Goal: Information Seeking & Learning: Learn about a topic

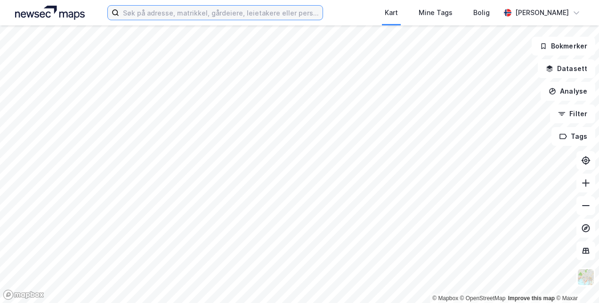
click at [145, 12] on input at bounding box center [220, 13] width 203 height 14
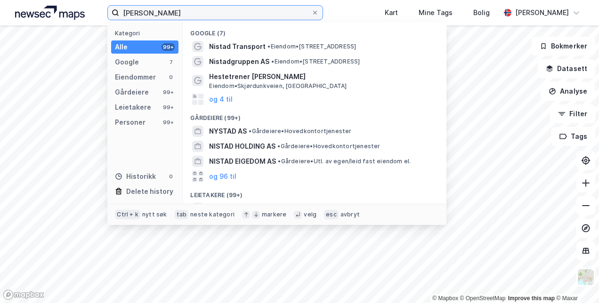
scroll to position [134, 0]
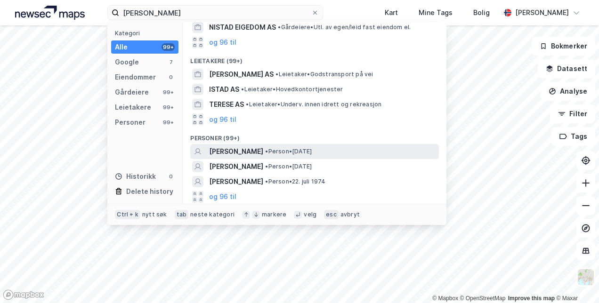
click at [302, 151] on span "• Person • [DATE]" at bounding box center [288, 152] width 47 height 8
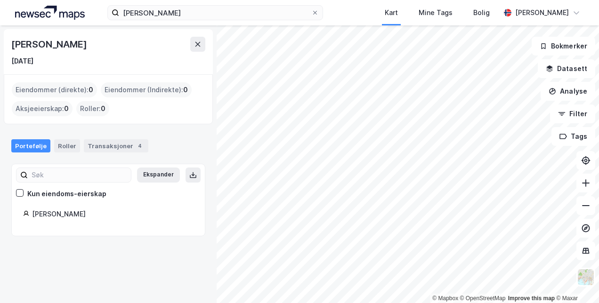
click at [50, 219] on div "[PERSON_NAME]" at bounding box center [113, 214] width 162 height 11
click at [123, 145] on div "Transaksjoner 4" at bounding box center [116, 145] width 65 height 13
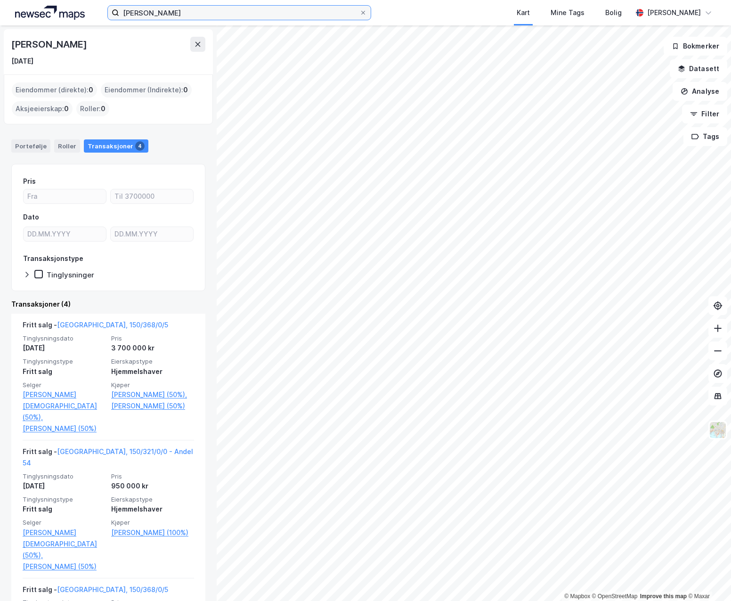
click at [161, 14] on input "[PERSON_NAME]" at bounding box center [239, 13] width 240 height 14
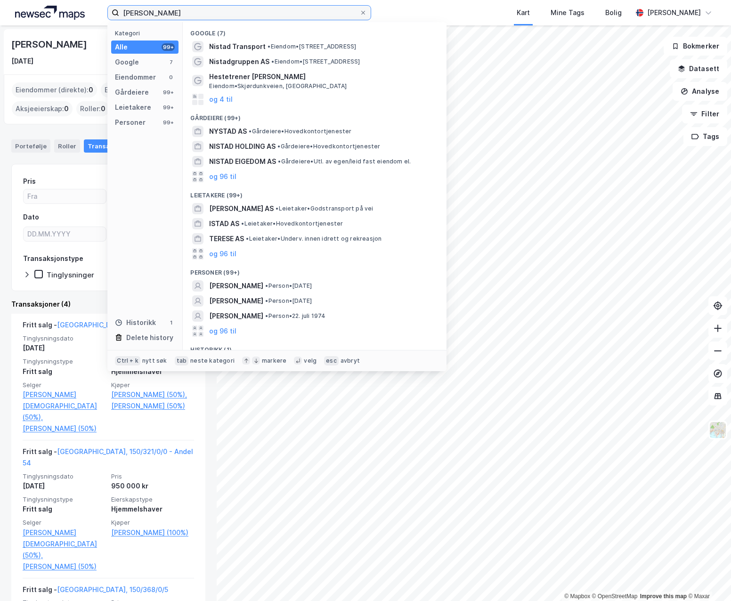
click at [161, 14] on input "[PERSON_NAME]" at bounding box center [239, 13] width 240 height 14
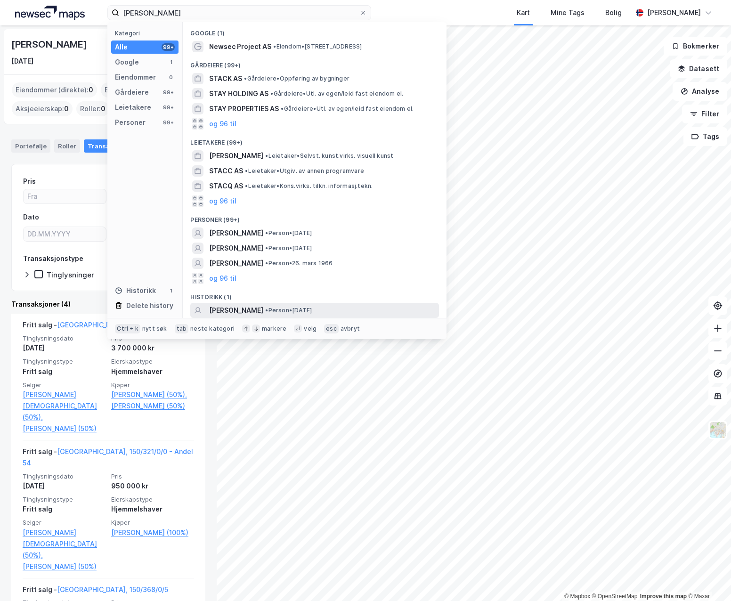
click at [237, 303] on span "[PERSON_NAME]" at bounding box center [236, 310] width 54 height 11
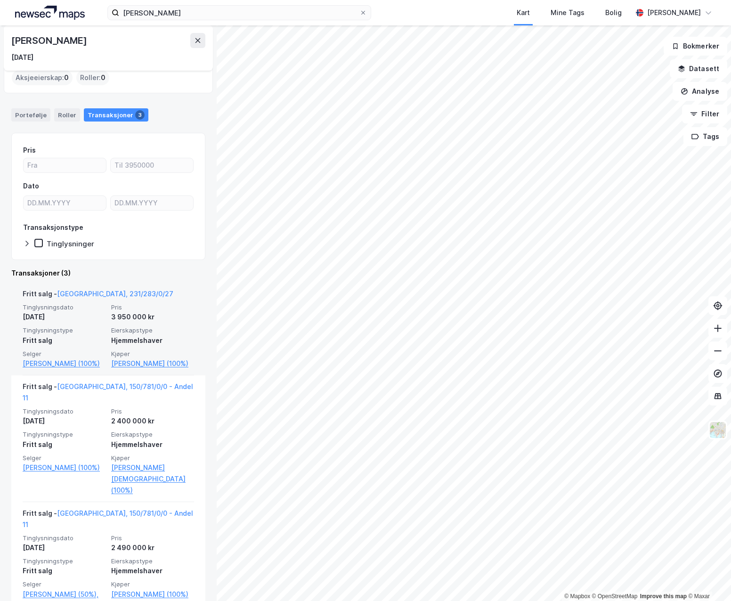
scroll to position [47, 0]
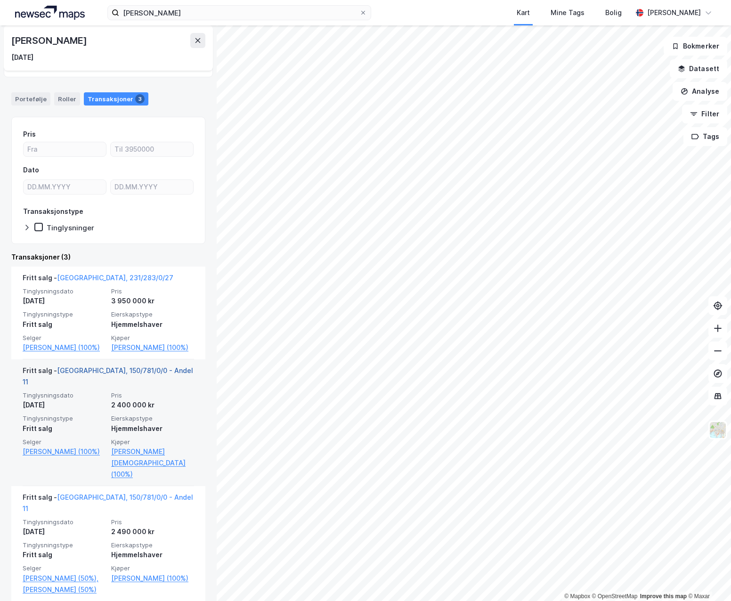
click at [109, 303] on link "[GEOGRAPHIC_DATA], 150/781/0/0 - Andel 11" at bounding box center [108, 376] width 171 height 19
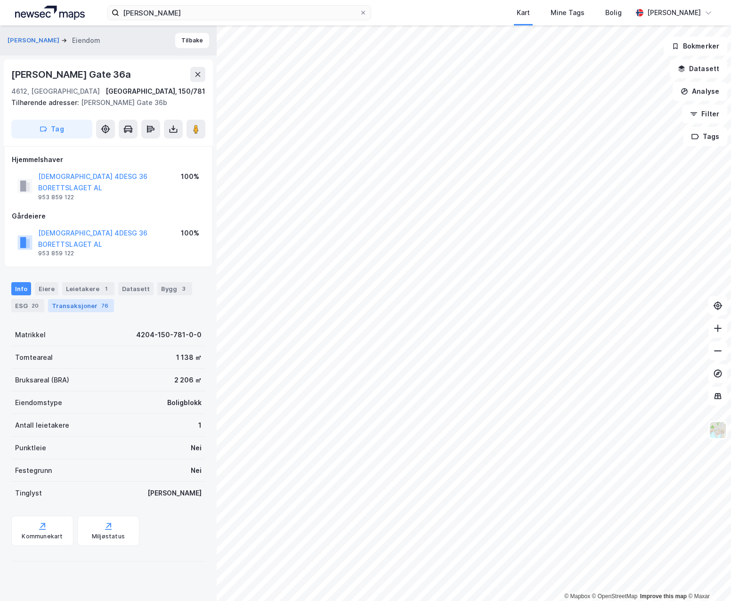
click at [83, 299] on div "Transaksjoner 76" at bounding box center [81, 305] width 66 height 13
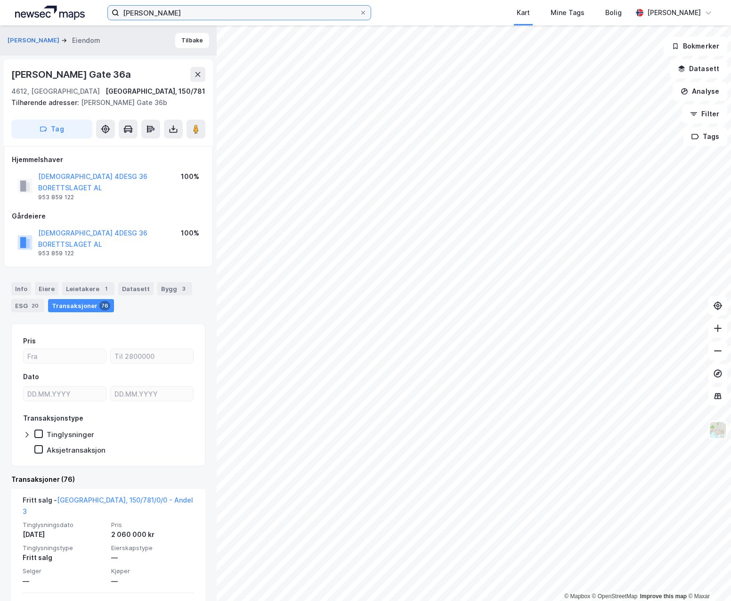
click at [208, 11] on input "[PERSON_NAME]" at bounding box center [239, 13] width 240 height 14
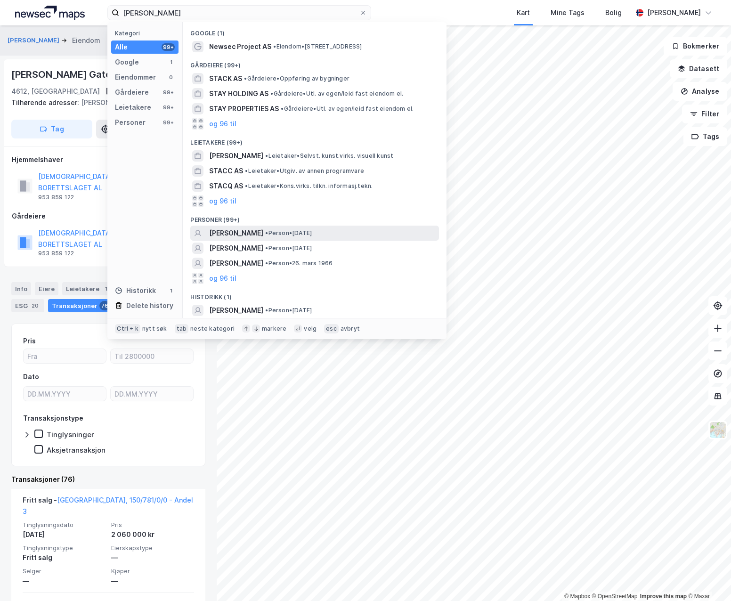
click at [263, 235] on span "[PERSON_NAME]" at bounding box center [236, 233] width 54 height 11
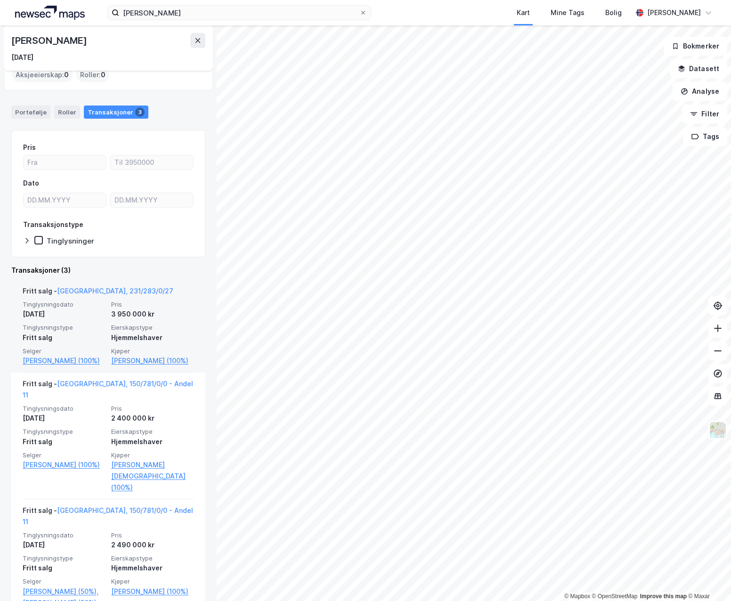
scroll to position [47, 0]
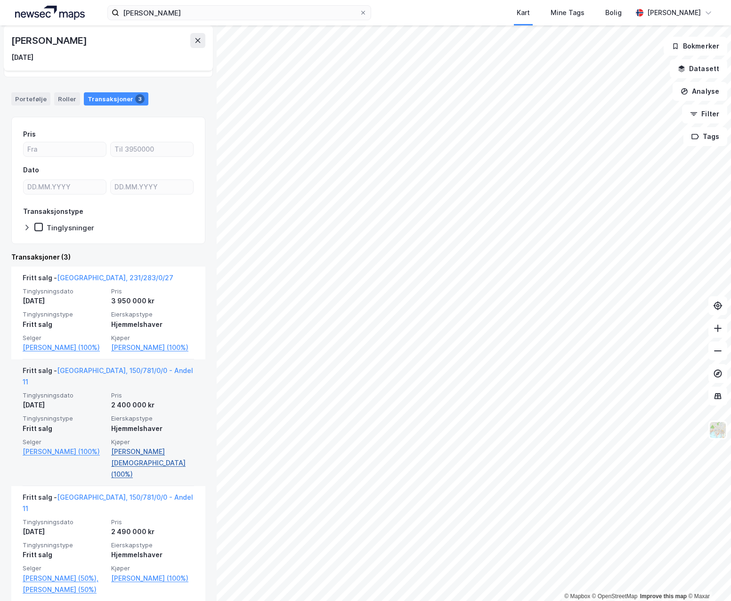
click at [119, 303] on link "[PERSON_NAME][DEMOGRAPHIC_DATA] (100%)" at bounding box center [152, 463] width 83 height 34
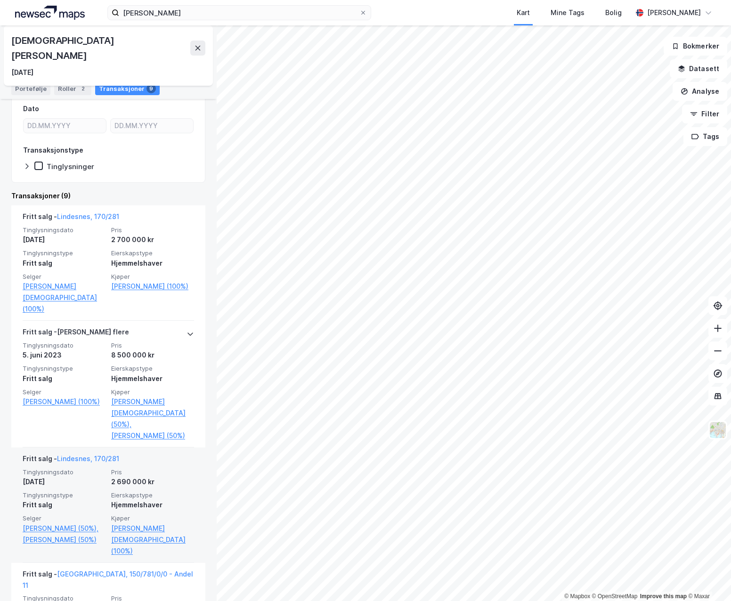
scroll to position [141, 0]
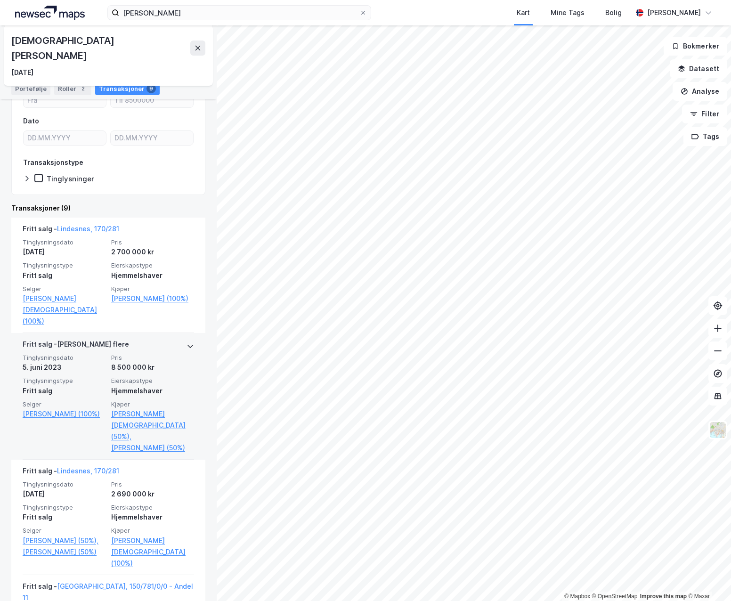
click at [187, 303] on icon at bounding box center [191, 346] width 8 height 8
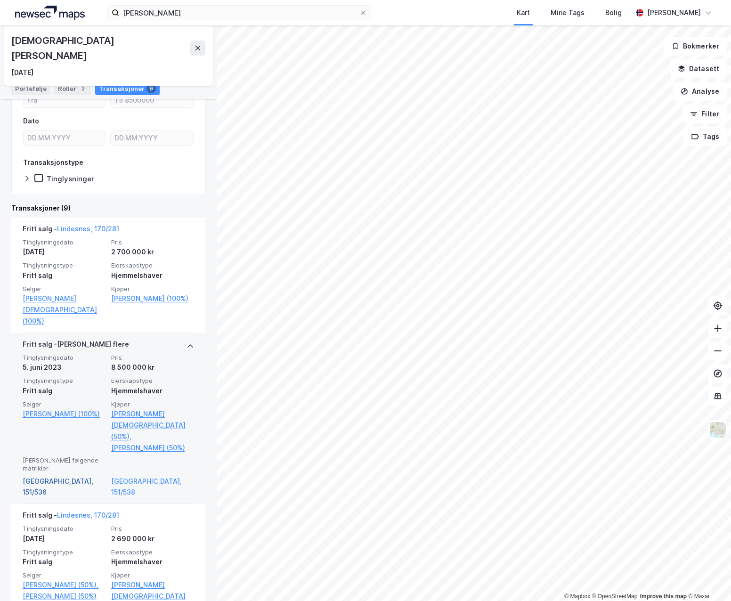
click at [81, 303] on link "[GEOGRAPHIC_DATA], 151/536" at bounding box center [64, 487] width 83 height 23
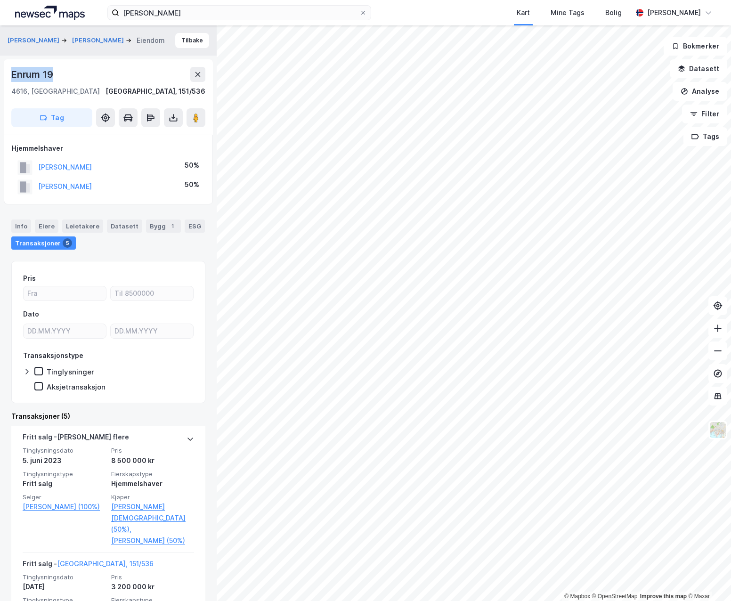
drag, startPoint x: 56, startPoint y: 72, endPoint x: 11, endPoint y: 77, distance: 45.5
click at [11, 77] on div "Enrum 19 4616, [GEOGRAPHIC_DATA], [GEOGRAPHIC_DATA] [GEOGRAPHIC_DATA], 151/536 …" at bounding box center [108, 96] width 209 height 75
copy div "Enrum 19"
click at [40, 36] on button "[PERSON_NAME]" at bounding box center [35, 40] width 54 height 9
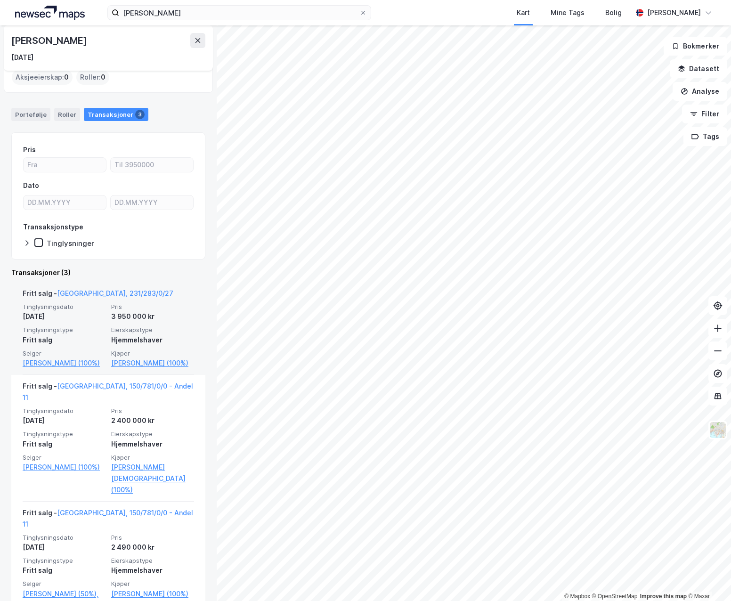
scroll to position [47, 0]
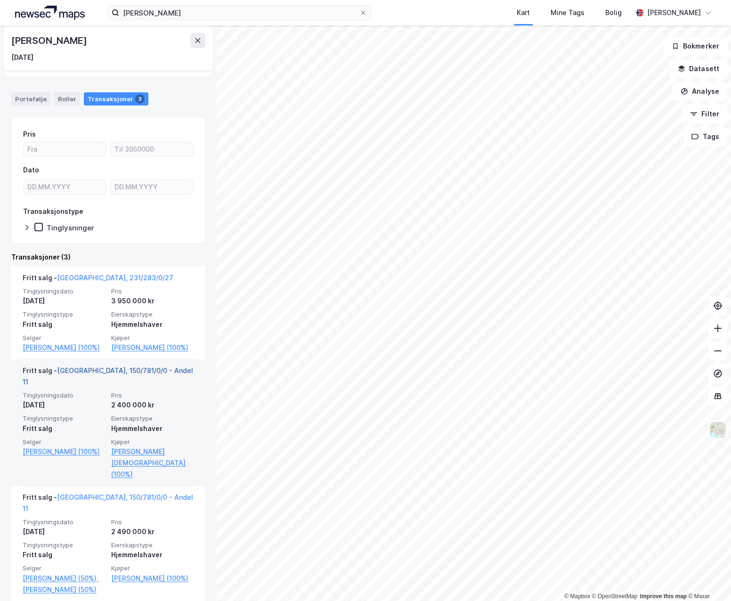
click at [106, 303] on link "[GEOGRAPHIC_DATA], 150/781/0/0 - Andel 11" at bounding box center [108, 376] width 171 height 19
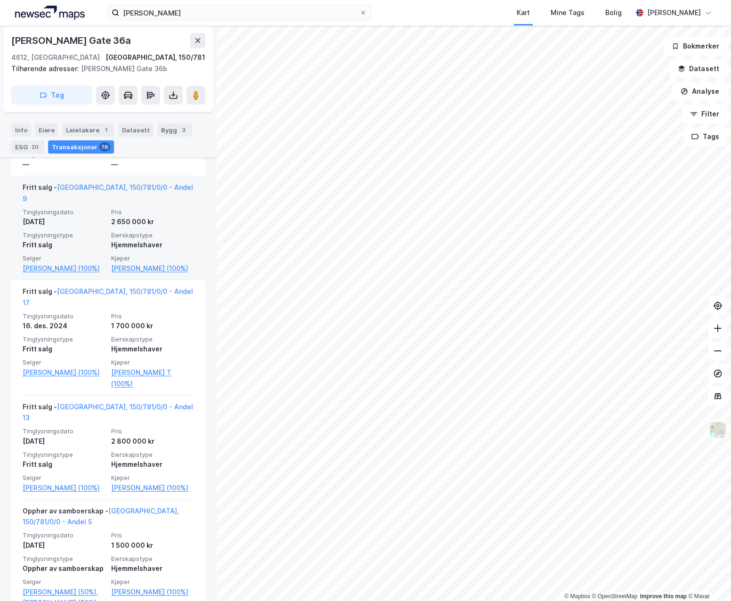
scroll to position [424, 0]
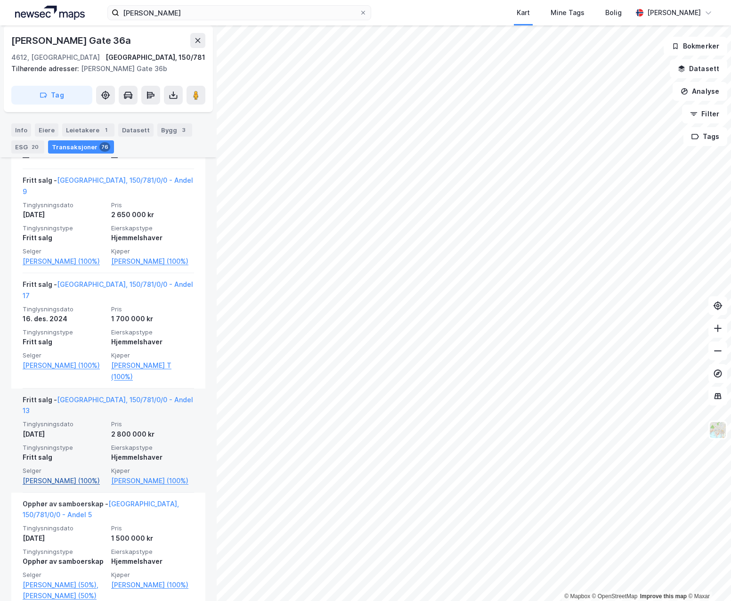
click at [49, 303] on link "[PERSON_NAME] (100%)" at bounding box center [64, 480] width 83 height 11
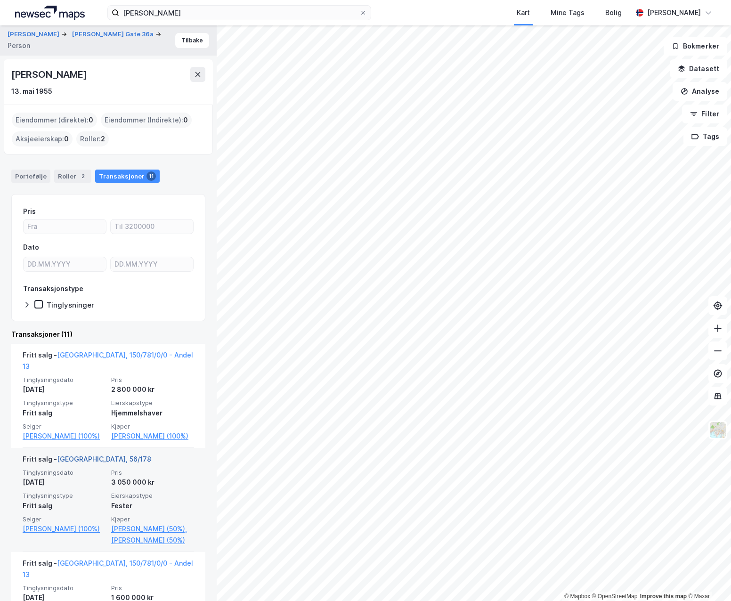
click at [102, 303] on link "[GEOGRAPHIC_DATA], 56/178" at bounding box center [104, 459] width 94 height 8
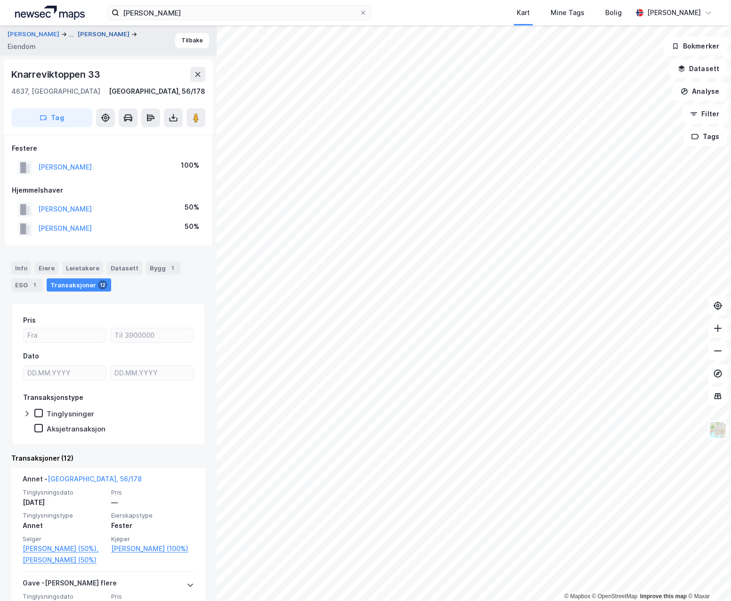
click at [95, 39] on button "[PERSON_NAME]" at bounding box center [105, 34] width 54 height 9
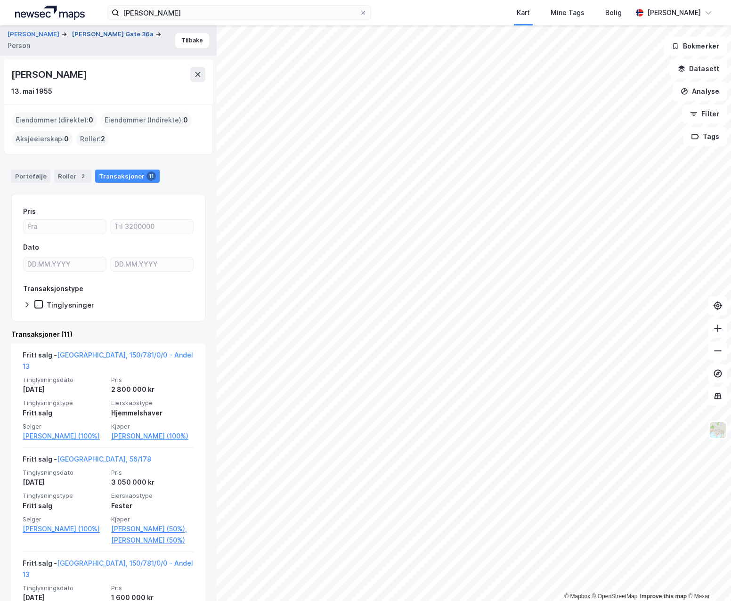
click at [89, 36] on button "[PERSON_NAME] Gate 36a" at bounding box center [113, 34] width 83 height 9
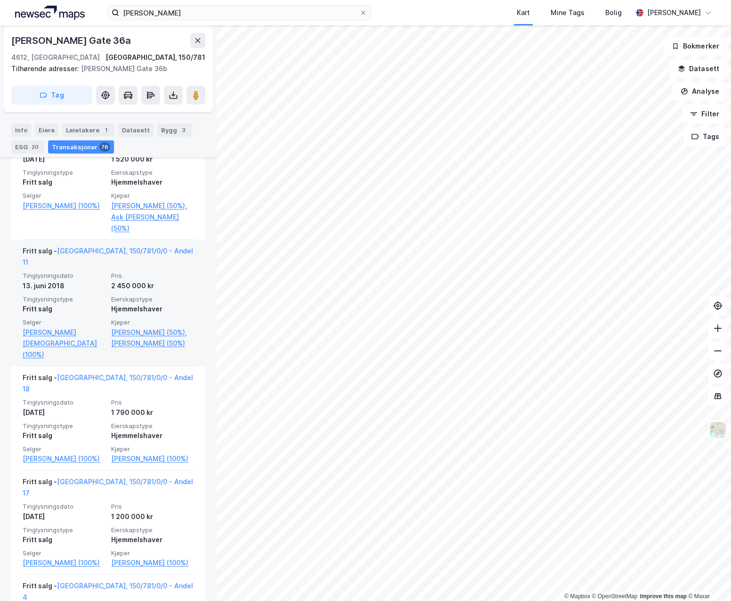
scroll to position [3675, 0]
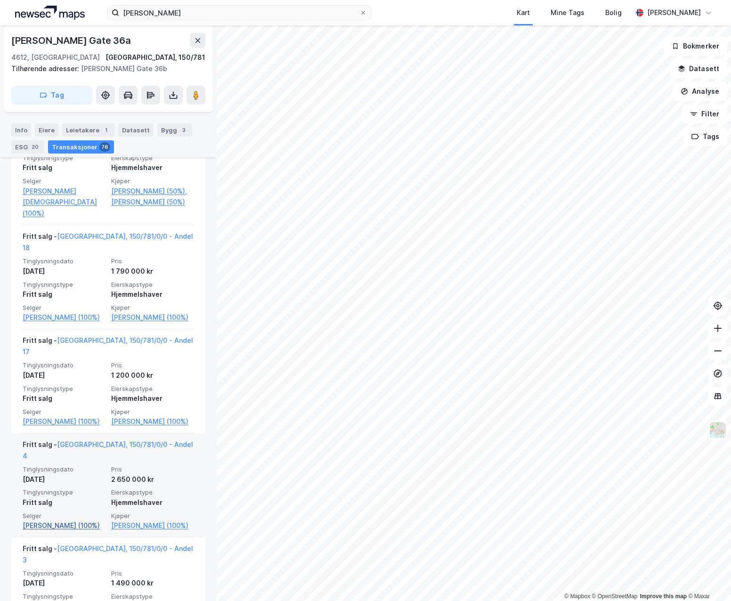
click at [48, 303] on link "[PERSON_NAME] (100%)" at bounding box center [64, 525] width 83 height 11
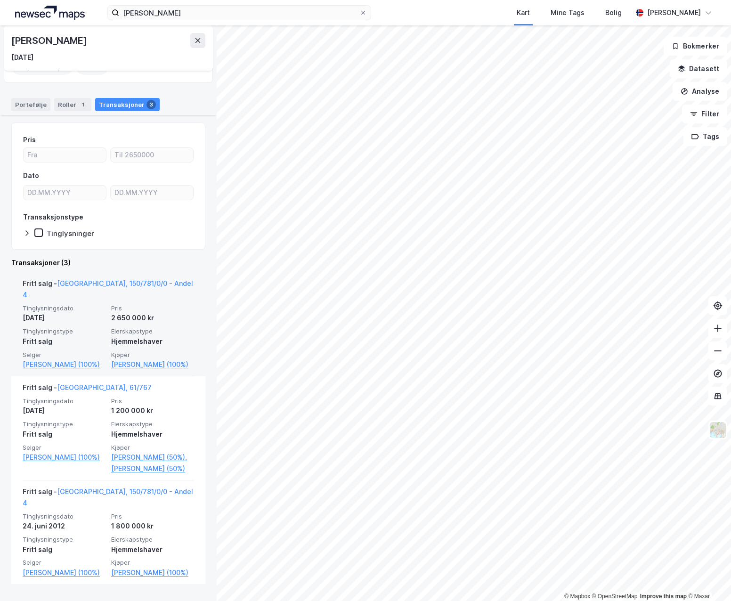
scroll to position [89, 0]
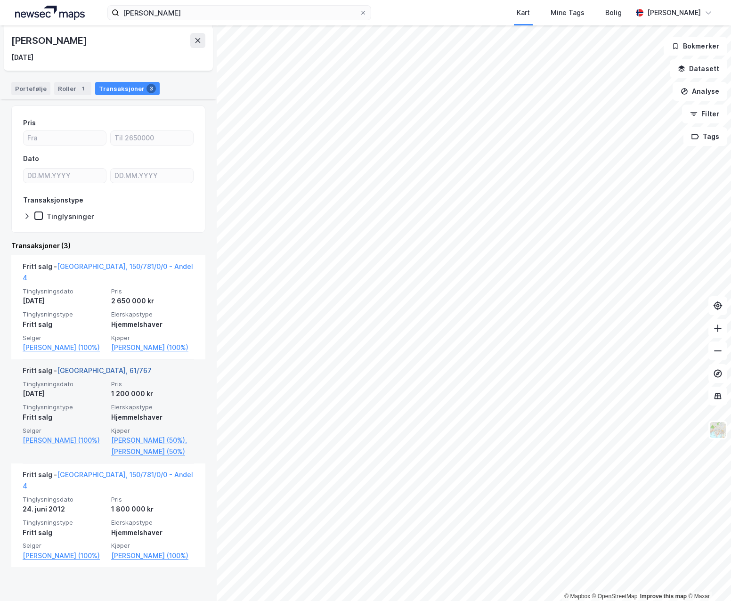
click at [86, 303] on link "[GEOGRAPHIC_DATA], 61/767" at bounding box center [104, 371] width 95 height 8
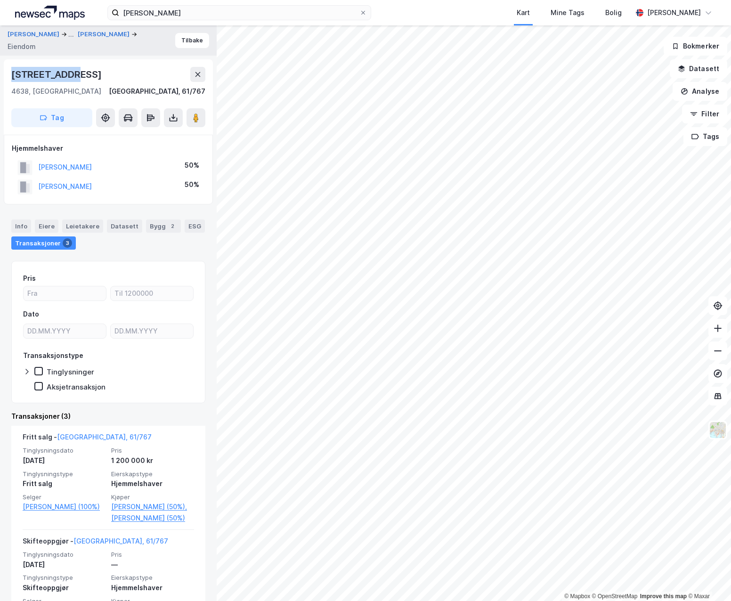
drag, startPoint x: 76, startPoint y: 77, endPoint x: 9, endPoint y: 75, distance: 66.5
click at [9, 75] on div "[STREET_ADDRESS]" at bounding box center [108, 96] width 209 height 75
copy div "[STREET_ADDRESS]"
click at [171, 10] on input "[PERSON_NAME]" at bounding box center [239, 13] width 240 height 14
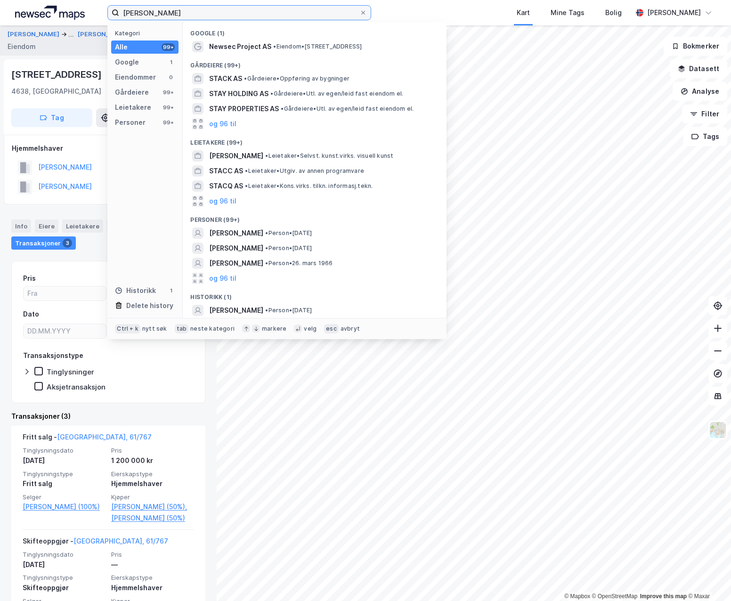
click at [171, 10] on input "[PERSON_NAME]" at bounding box center [239, 13] width 240 height 14
paste input "[PERSON_NAME]"
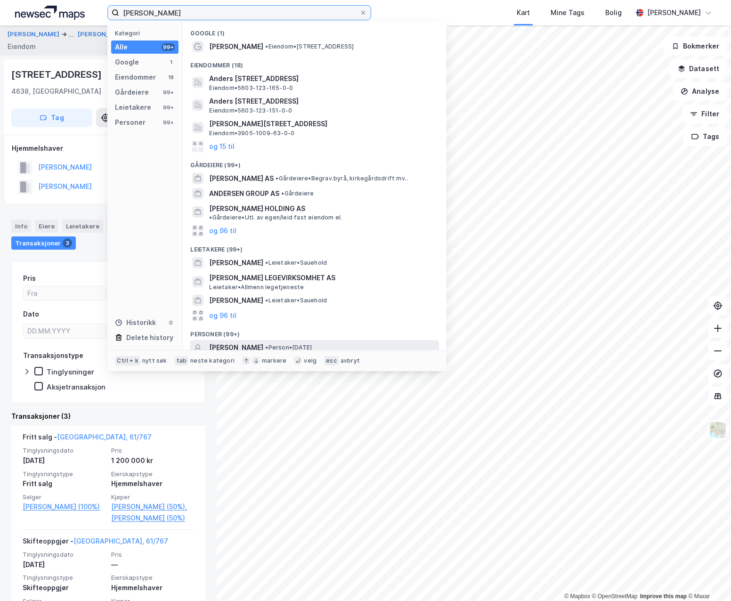
type input "[PERSON_NAME]"
click at [296, 303] on span "• Person • [DATE]" at bounding box center [288, 348] width 47 height 8
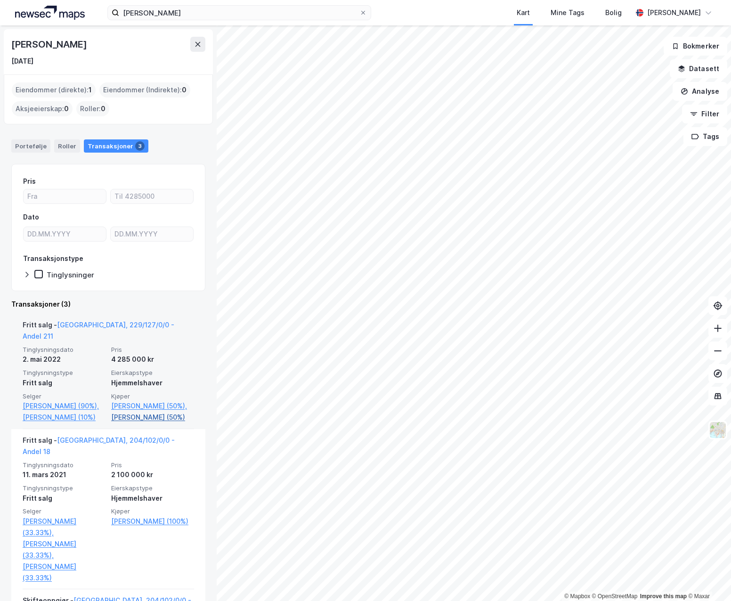
click at [138, 303] on link "[PERSON_NAME] (50%)" at bounding box center [152, 417] width 83 height 11
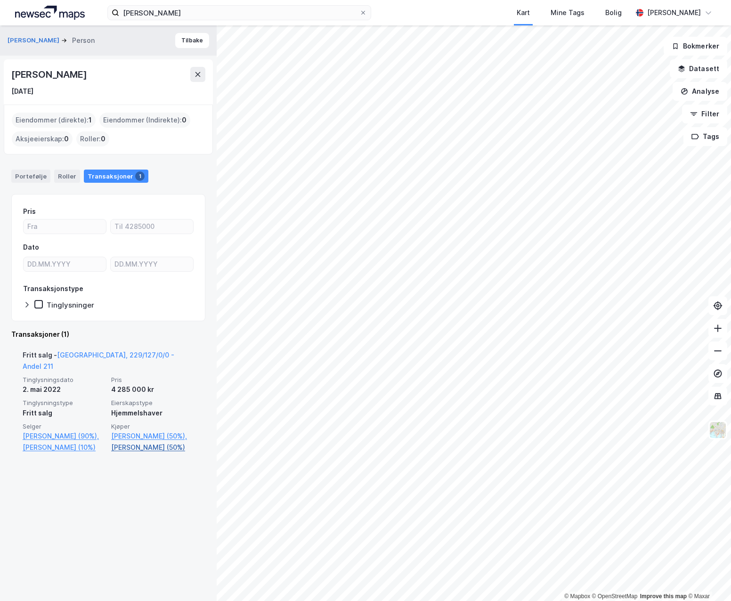
click at [136, 303] on link "[PERSON_NAME] (50%)" at bounding box center [152, 447] width 83 height 11
click at [131, 303] on link "[PERSON_NAME] (50%)," at bounding box center [152, 436] width 83 height 11
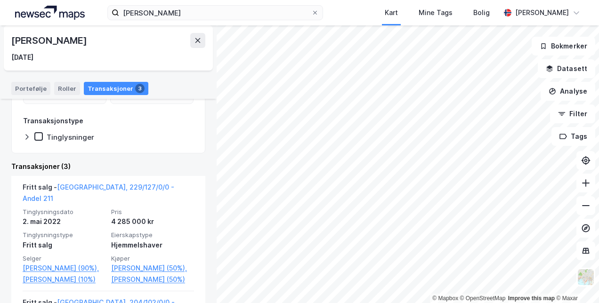
scroll to position [137, 0]
